Goal: Find contact information: Find contact information

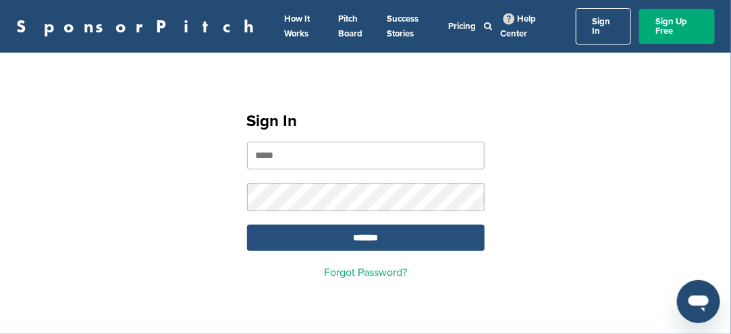
type input "**********"
click at [378, 225] on input "*******" at bounding box center [365, 238] width 237 height 26
click at [366, 229] on input "*******" at bounding box center [365, 238] width 237 height 26
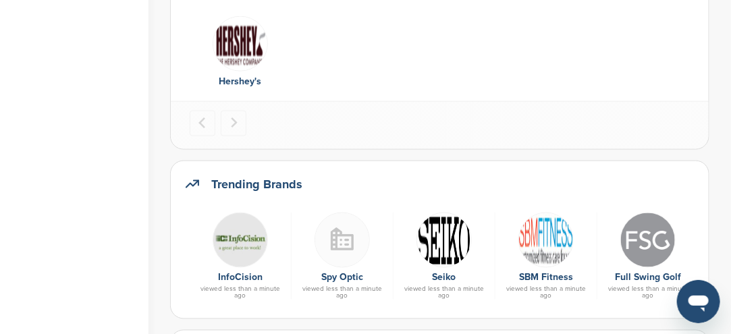
scroll to position [675, 0]
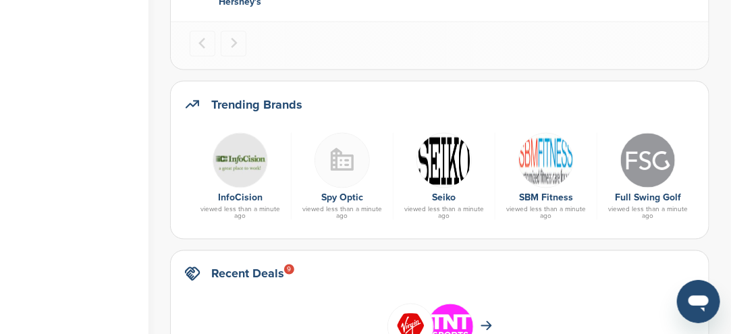
click at [441, 170] on img at bounding box center [443, 160] width 55 height 55
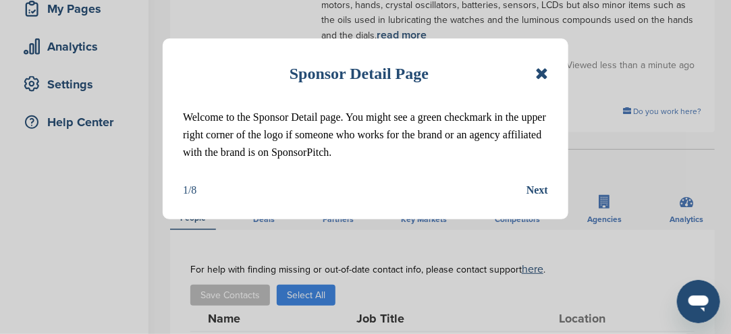
scroll to position [202, 0]
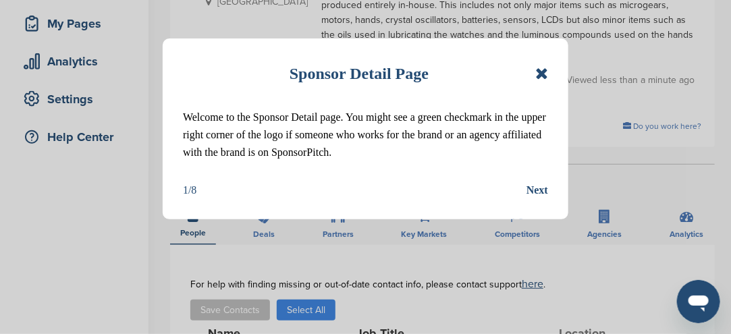
click at [548, 69] on div "Sponsor Detail Page Welcome to the Sponsor Detail page. You might see a green c…" at bounding box center [365, 128] width 405 height 181
click at [548, 74] on icon at bounding box center [541, 73] width 13 height 16
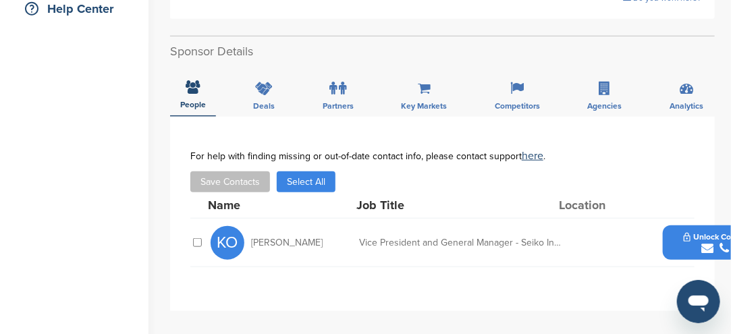
scroll to position [337, 0]
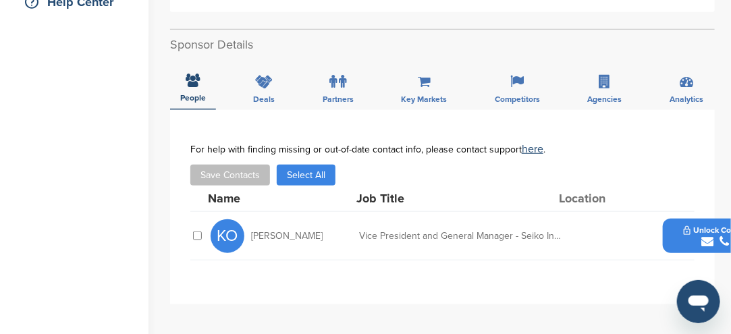
drag, startPoint x: 683, startPoint y: 202, endPoint x: 677, endPoint y: 198, distance: 7.9
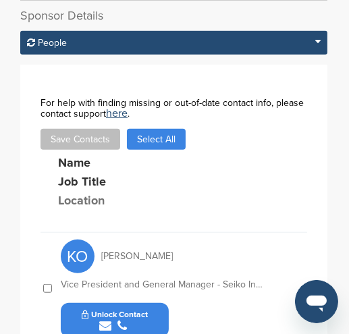
scroll to position [503, 0]
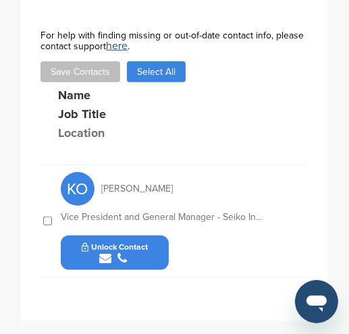
click at [144, 252] on div "submit" at bounding box center [115, 258] width 67 height 13
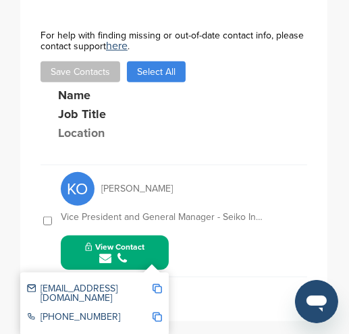
click at [160, 284] on img at bounding box center [156, 288] width 9 height 9
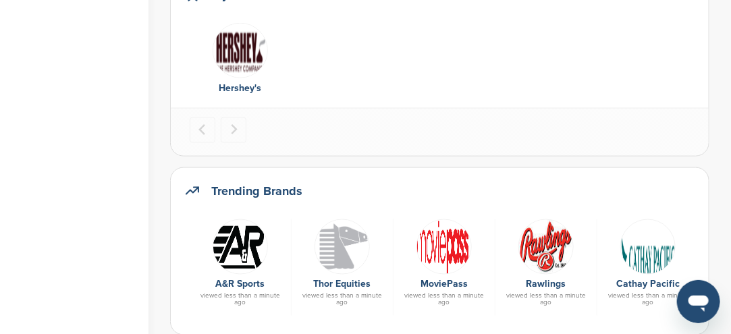
scroll to position [607, 0]
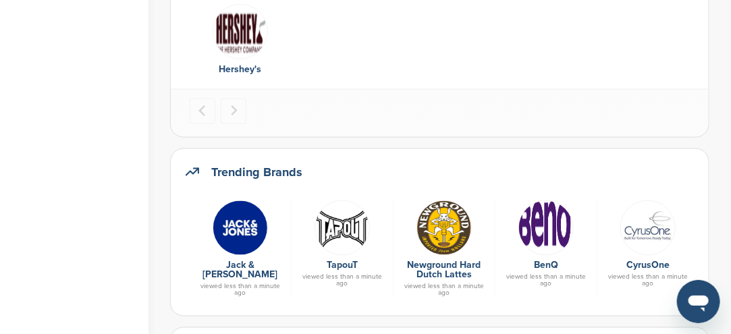
scroll to position [607, 0]
drag, startPoint x: 0, startPoint y: 0, endPoint x: 345, endPoint y: 171, distance: 384.6
click at [351, 173] on div "Trending Brands" at bounding box center [439, 179] width 511 height 32
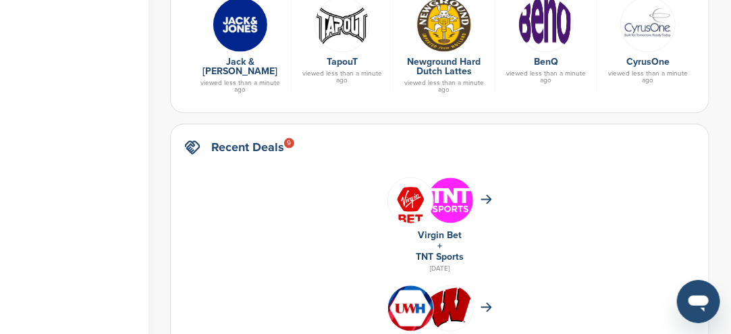
scroll to position [877, 0]
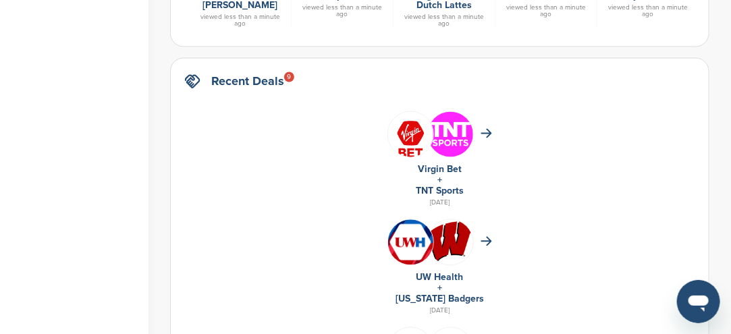
click at [436, 186] on link "TNT Sports" at bounding box center [440, 190] width 48 height 11
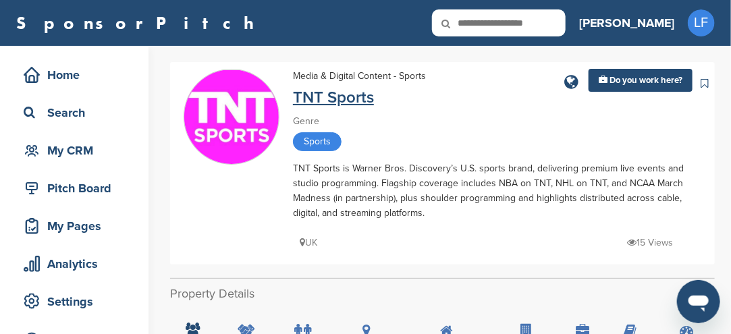
click at [306, 98] on link "TNT Sports" at bounding box center [333, 98] width 81 height 20
click at [306, 97] on link "TNT Sports" at bounding box center [333, 98] width 81 height 20
drag, startPoint x: 297, startPoint y: 92, endPoint x: 258, endPoint y: -49, distance: 145.7
drag, startPoint x: 243, startPoint y: 105, endPoint x: 154, endPoint y: 175, distance: 113.4
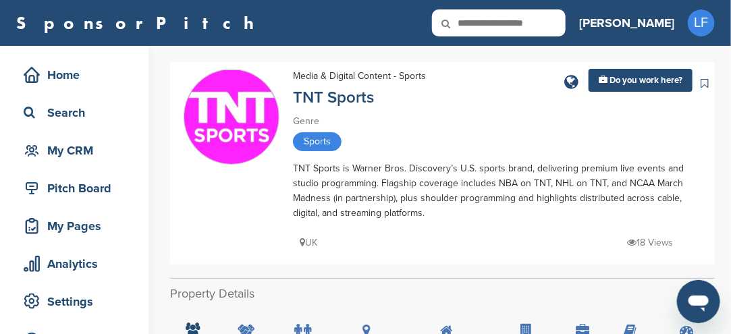
click at [478, 20] on icon at bounding box center [455, 23] width 46 height 28
click at [478, 21] on icon at bounding box center [455, 23] width 46 height 28
click at [565, 19] on input "text" at bounding box center [499, 22] width 134 height 27
type input "****"
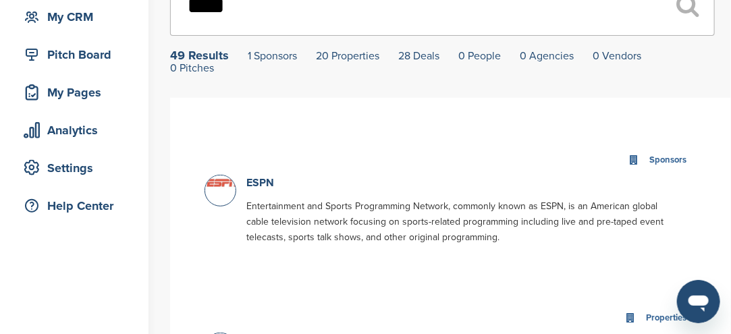
scroll to position [135, 0]
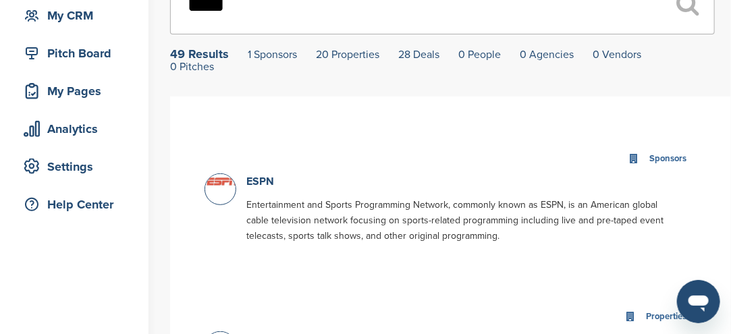
click at [224, 183] on img at bounding box center [222, 180] width 34 height 13
click at [257, 181] on link "ESPN" at bounding box center [260, 181] width 28 height 13
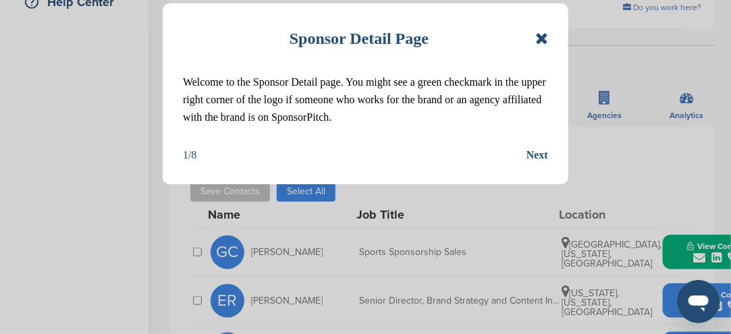
scroll to position [270, 0]
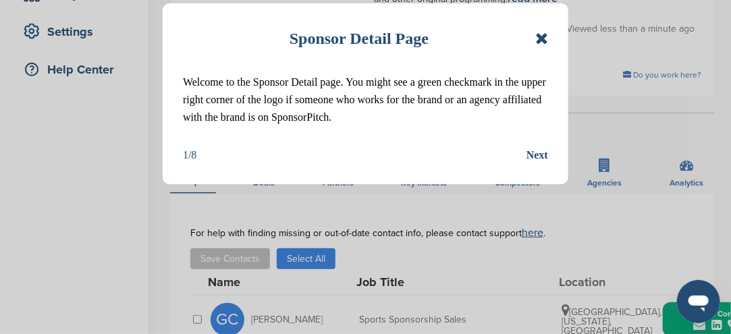
click at [544, 41] on icon at bounding box center [541, 38] width 13 height 16
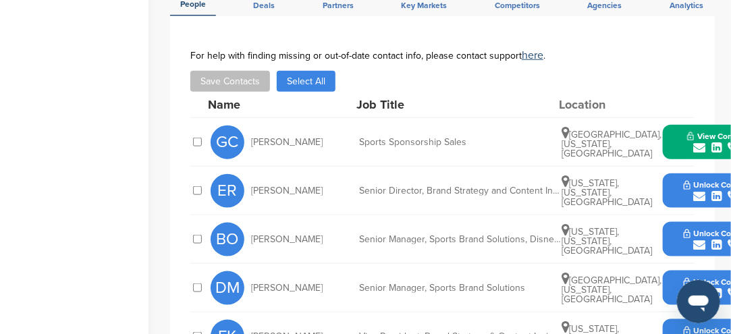
scroll to position [337, 0]
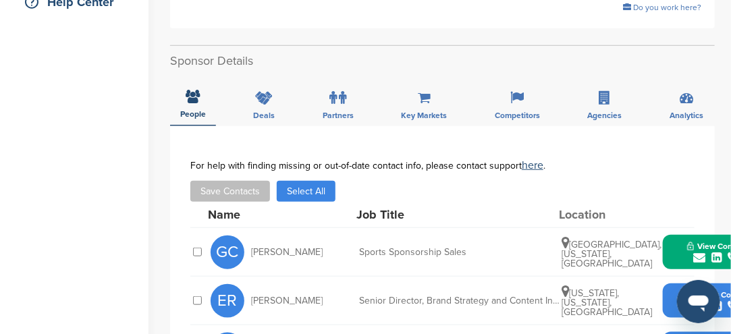
drag, startPoint x: 508, startPoint y: 254, endPoint x: 453, endPoint y: 262, distance: 55.2
drag, startPoint x: 453, startPoint y: 262, endPoint x: 440, endPoint y: 262, distance: 13.5
drag, startPoint x: 440, startPoint y: 262, endPoint x: 406, endPoint y: 244, distance: 38.0
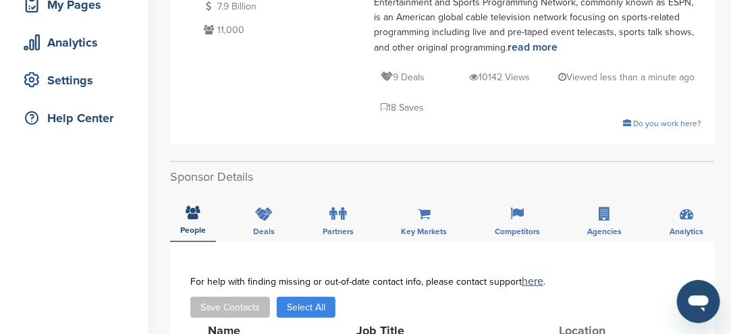
scroll to position [202, 0]
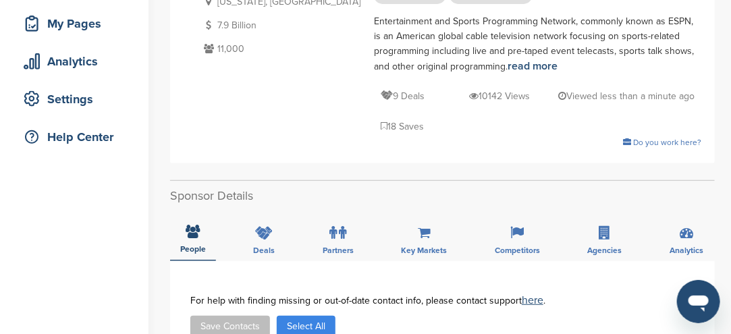
drag, startPoint x: 404, startPoint y: 246, endPoint x: 637, endPoint y: 252, distance: 233.5
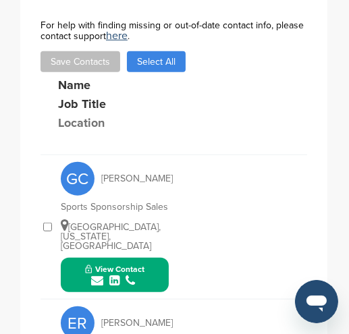
scroll to position [540, 0]
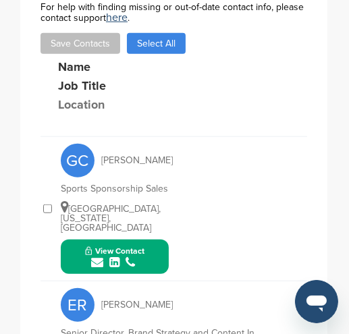
drag, startPoint x: 154, startPoint y: 223, endPoint x: 172, endPoint y: 231, distance: 19.6
click at [172, 231] on div "GC Glenn Cooper Sports Sponsorship Sales Los Angeles, California, United States…" at bounding box center [184, 209] width 246 height 144
drag, startPoint x: 161, startPoint y: 224, endPoint x: 169, endPoint y: 224, distance: 8.8
click at [171, 225] on div "GC Glenn Cooper Sports Sponsorship Sales Los Angeles, California, United States…" at bounding box center [184, 209] width 246 height 144
click at [159, 237] on button "View Contact" at bounding box center [115, 257] width 92 height 40
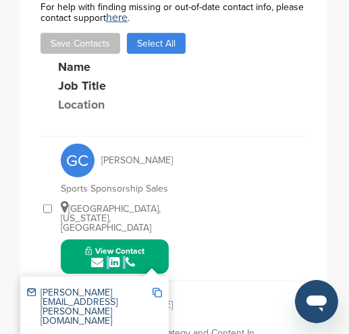
click at [159, 237] on button "View Contact" at bounding box center [115, 257] width 92 height 40
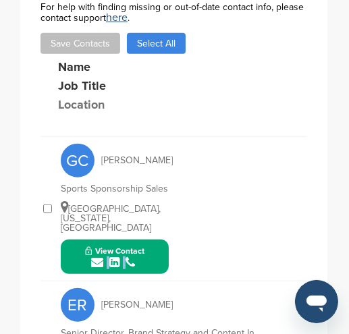
click at [156, 237] on button "View Contact" at bounding box center [115, 257] width 92 height 40
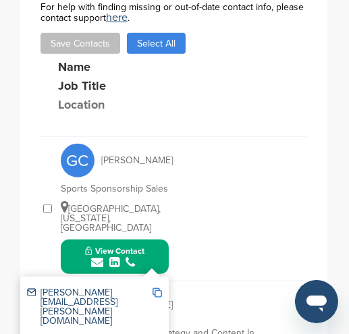
click at [86, 288] on div "glenn.cooper@espn.com" at bounding box center [89, 307] width 125 height 38
click at [154, 288] on img at bounding box center [156, 292] width 9 height 9
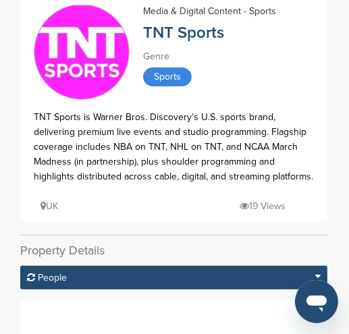
scroll to position [67, 0]
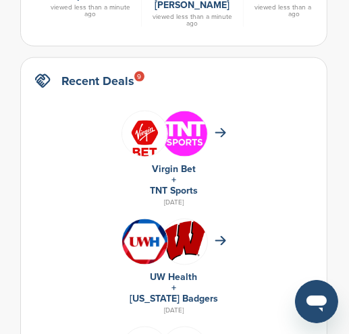
drag, startPoint x: 125, startPoint y: 22, endPoint x: 132, endPoint y: 14, distance: 10.0
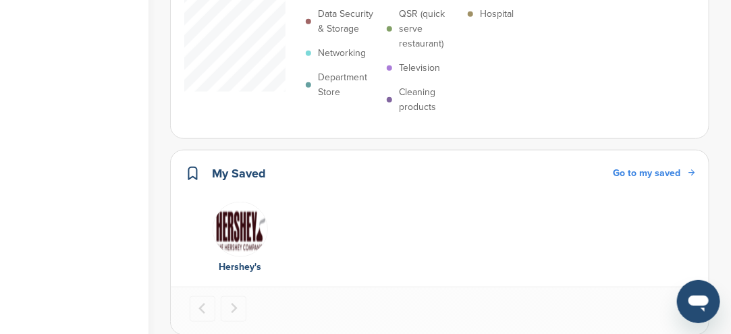
scroll to position [405, 0]
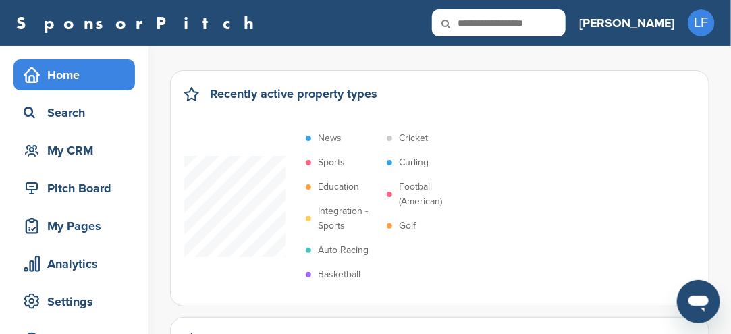
drag, startPoint x: 0, startPoint y: 0, endPoint x: 581, endPoint y: 20, distance: 581.8
click at [565, 21] on input "text" at bounding box center [499, 22] width 134 height 27
click at [565, 20] on input "text" at bounding box center [499, 22] width 134 height 27
type input "******"
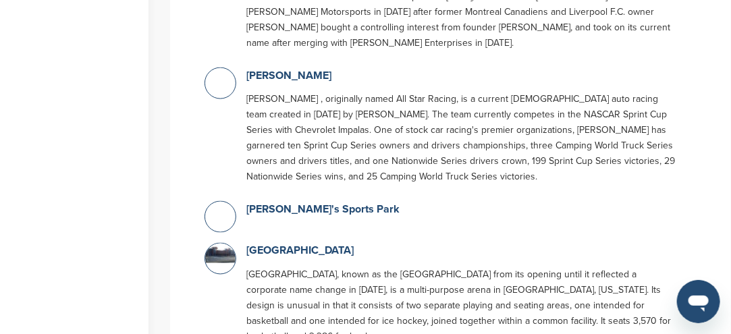
scroll to position [2361, 0]
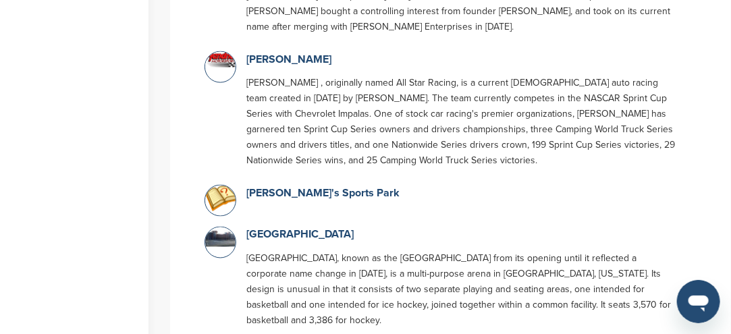
click at [212, 227] on img at bounding box center [222, 236] width 34 height 19
click at [269, 228] on link "TD Bank Sports Center" at bounding box center [299, 234] width 107 height 13
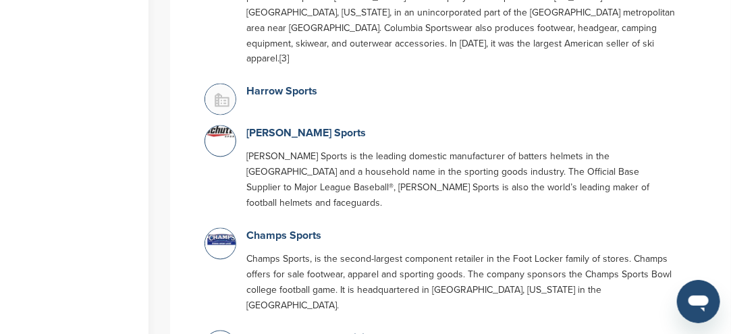
scroll to position [817, 0]
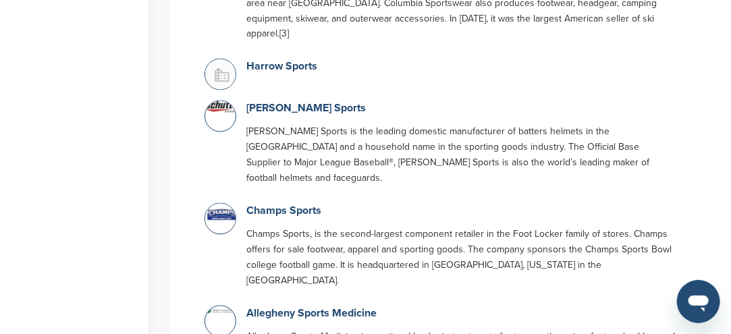
click at [225, 204] on img at bounding box center [222, 215] width 34 height 22
click at [271, 204] on link "Champs Sports" at bounding box center [283, 210] width 75 height 13
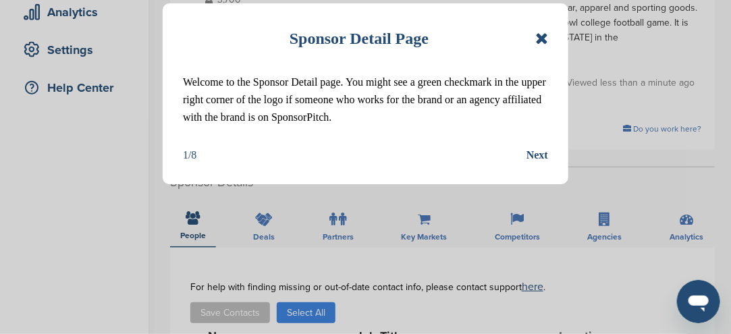
scroll to position [270, 0]
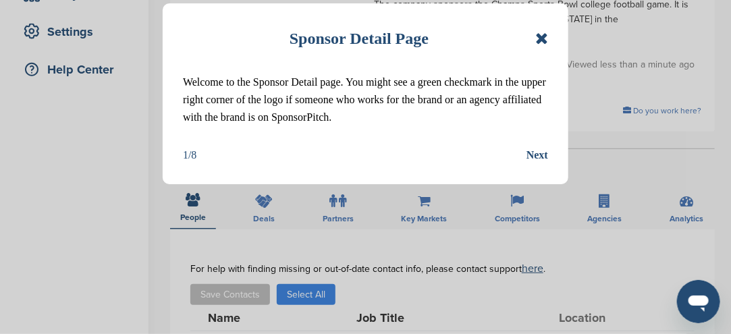
click at [548, 42] on icon at bounding box center [541, 38] width 13 height 16
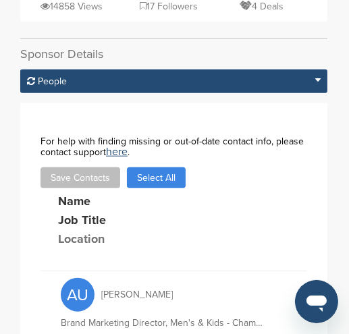
scroll to position [611, 0]
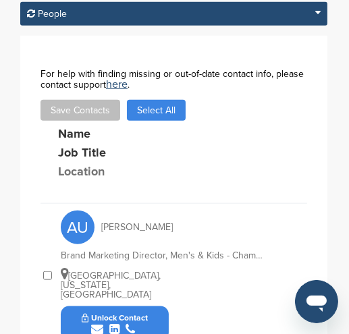
drag, startPoint x: 154, startPoint y: 213, endPoint x: 165, endPoint y: 207, distance: 11.8
click at [165, 306] on div "Unlock Contact" at bounding box center [115, 323] width 108 height 34
click at [150, 304] on button "Unlock Contact" at bounding box center [114, 324] width 99 height 40
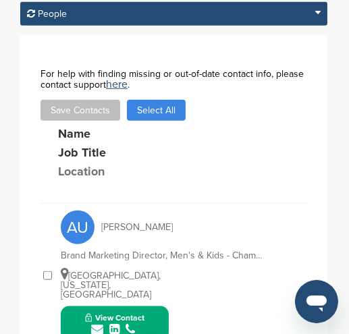
click at [157, 246] on span "Copied!" at bounding box center [167, 247] width 30 height 13
